Goal: Check status: Check status

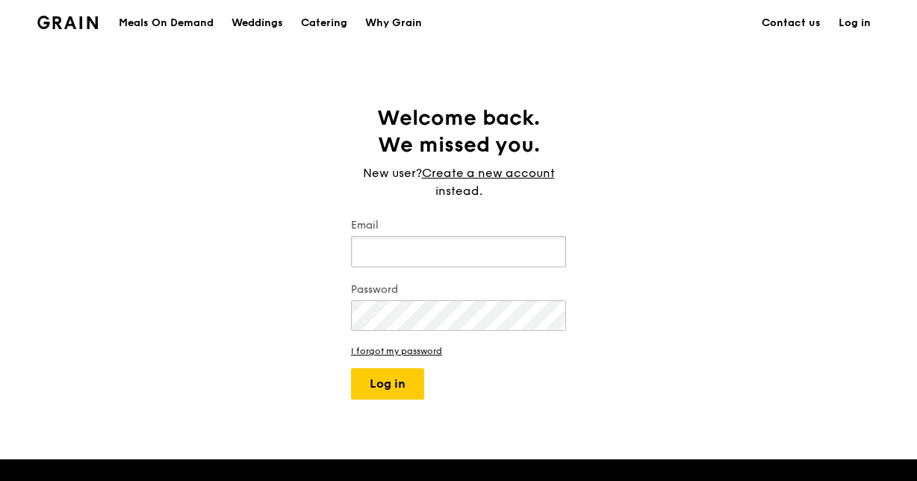
click at [534, 256] on input "Email" at bounding box center [458, 251] width 215 height 31
type input "carisa_chan@cathaypacific.com"
click at [351, 368] on button "Log in" at bounding box center [387, 383] width 73 height 31
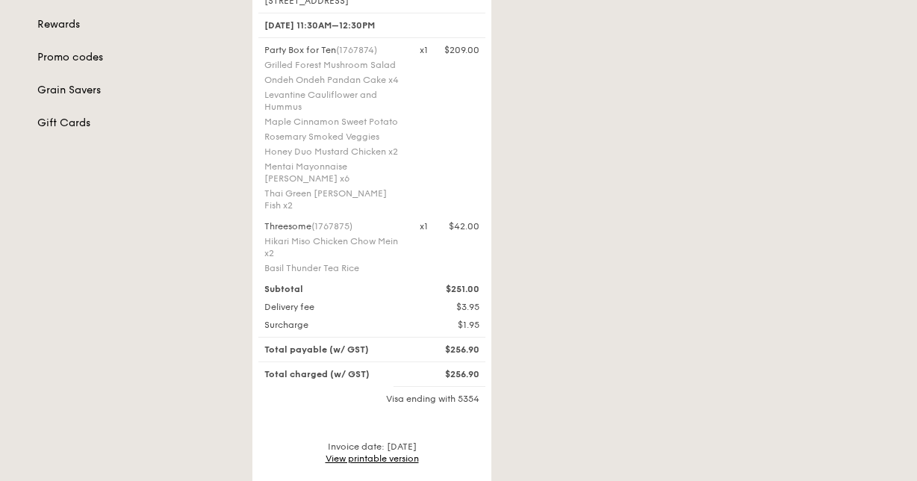
scroll to position [374, 0]
